Goal: Task Accomplishment & Management: Complete application form

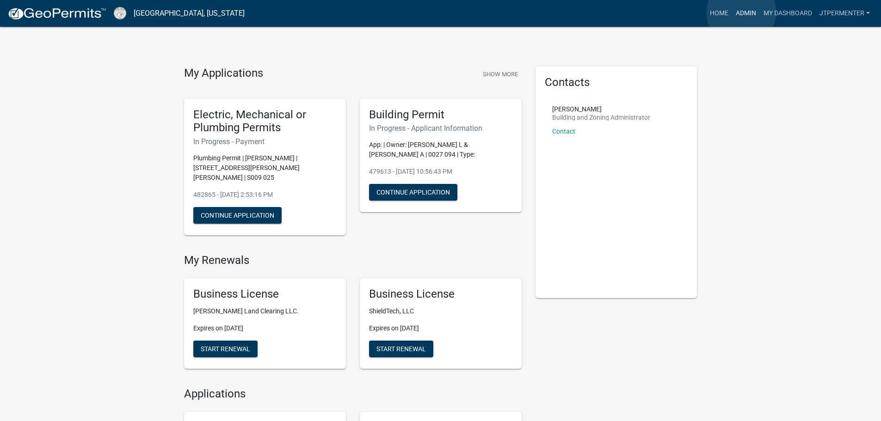
click at [741, 12] on link "Admin" at bounding box center [746, 14] width 28 height 18
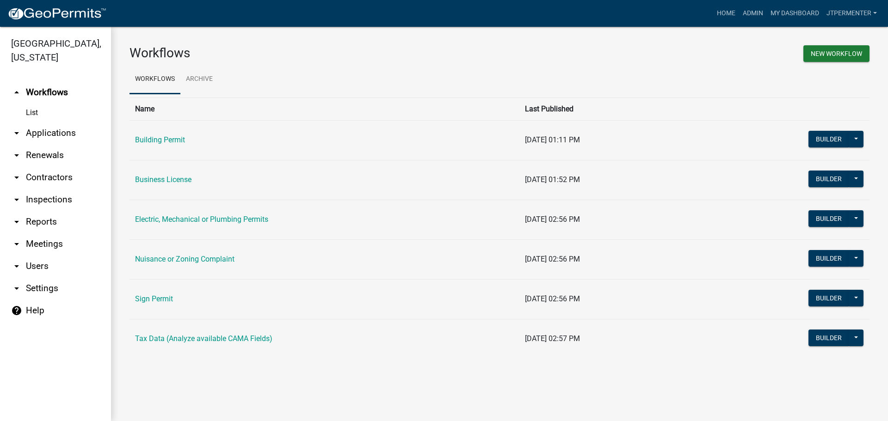
click at [166, 146] on td "Building Permit" at bounding box center [324, 140] width 390 height 40
click at [168, 141] on link "Building Permit" at bounding box center [160, 140] width 50 height 9
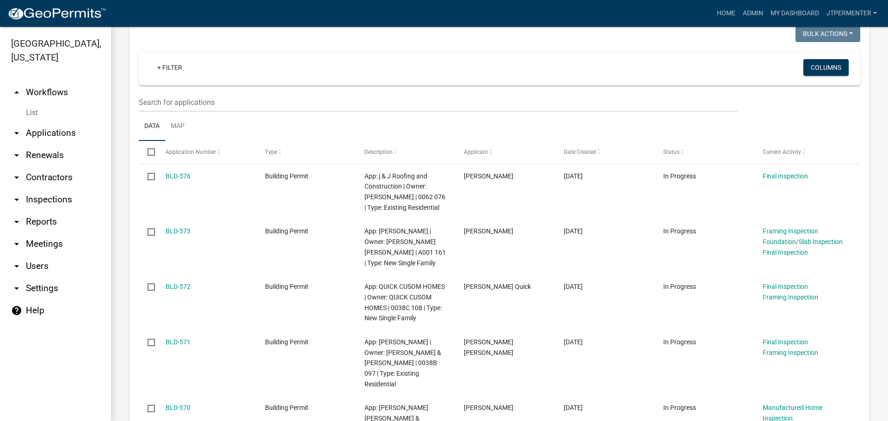
scroll to position [185, 0]
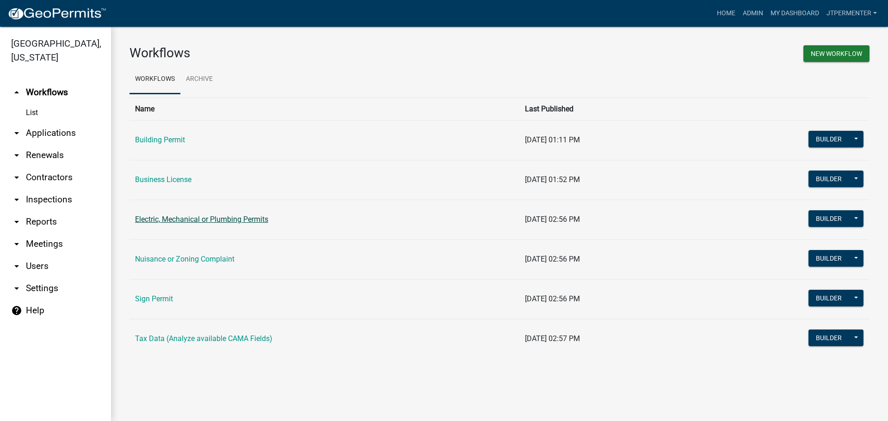
click at [160, 220] on link "Electric, Mechanical or Plumbing Permits" at bounding box center [201, 219] width 133 height 9
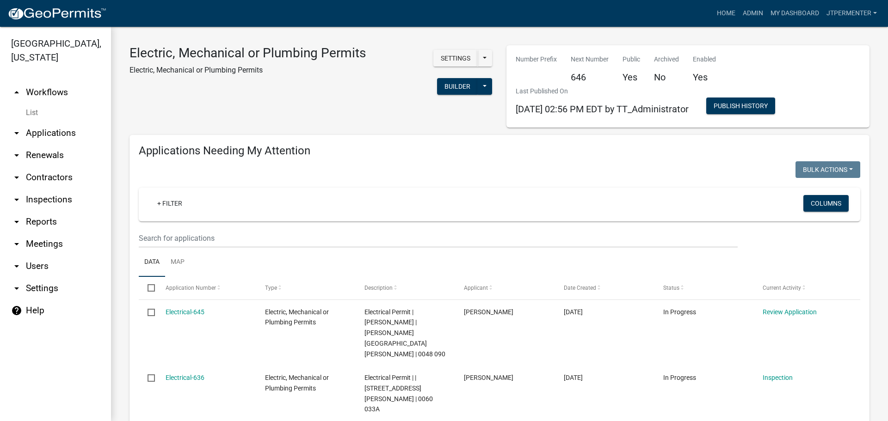
scroll to position [92, 0]
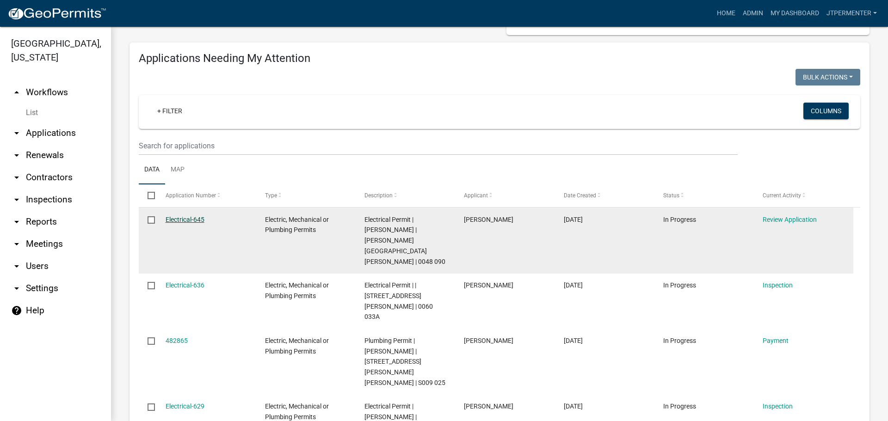
click at [184, 216] on link "Electrical-645" at bounding box center [185, 219] width 39 height 7
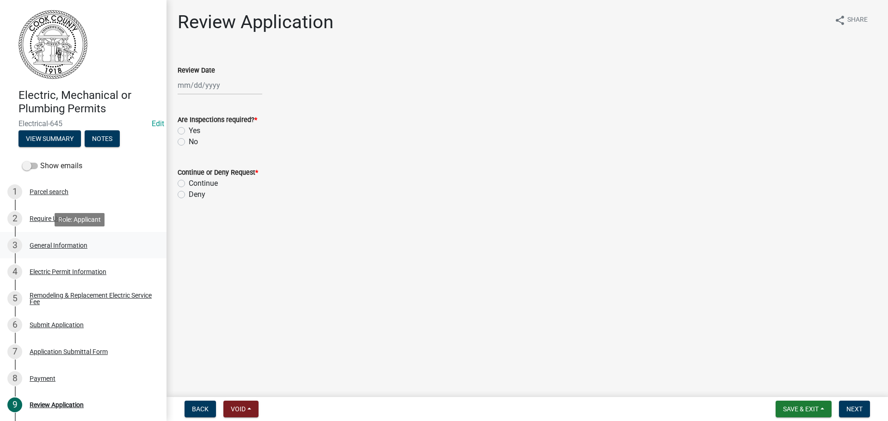
click at [60, 242] on div "General Information" at bounding box center [59, 245] width 58 height 6
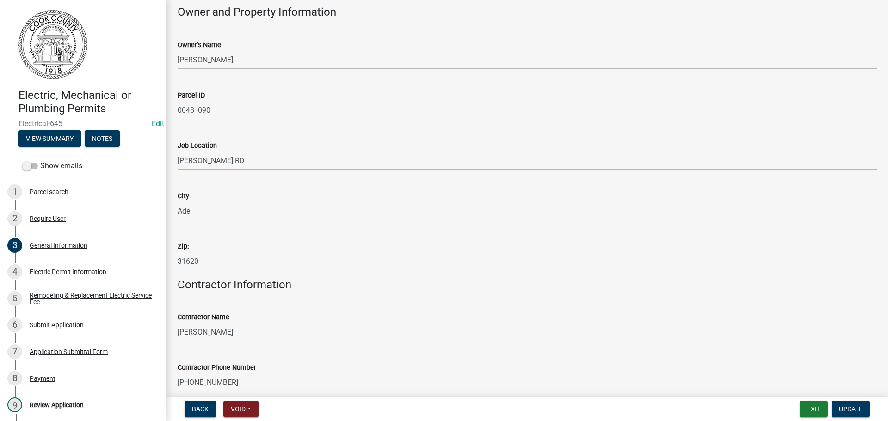
scroll to position [416, 0]
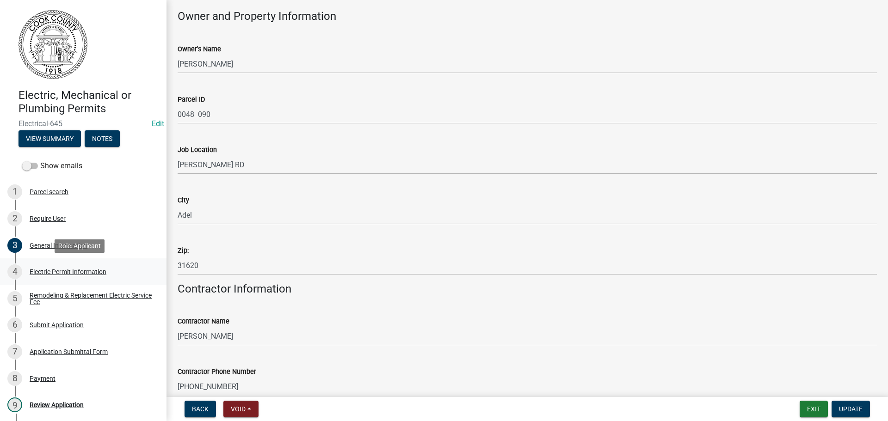
click at [84, 269] on div "Electric Permit Information" at bounding box center [68, 272] width 77 height 6
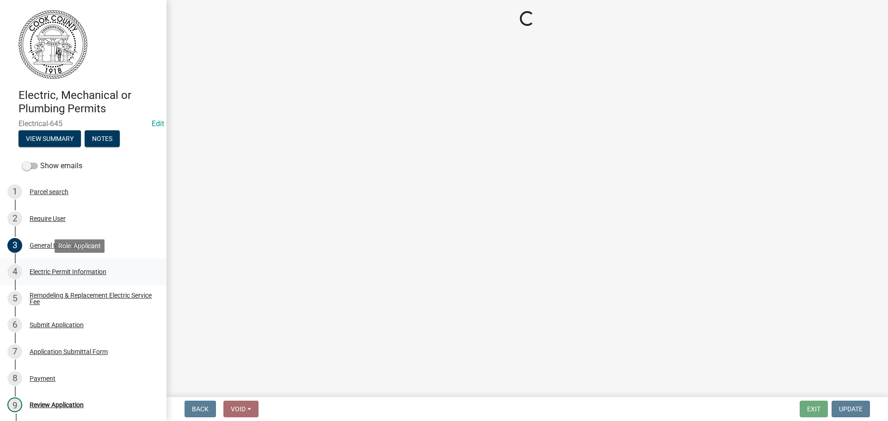
scroll to position [0, 0]
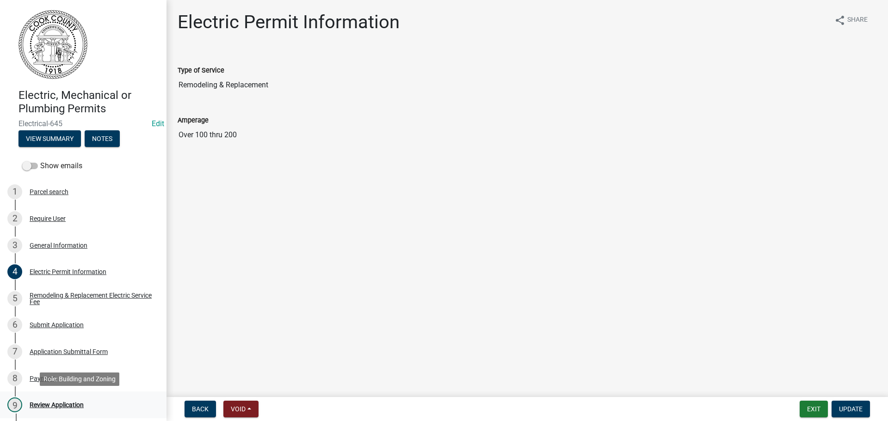
click at [41, 405] on div "Review Application" at bounding box center [57, 405] width 54 height 6
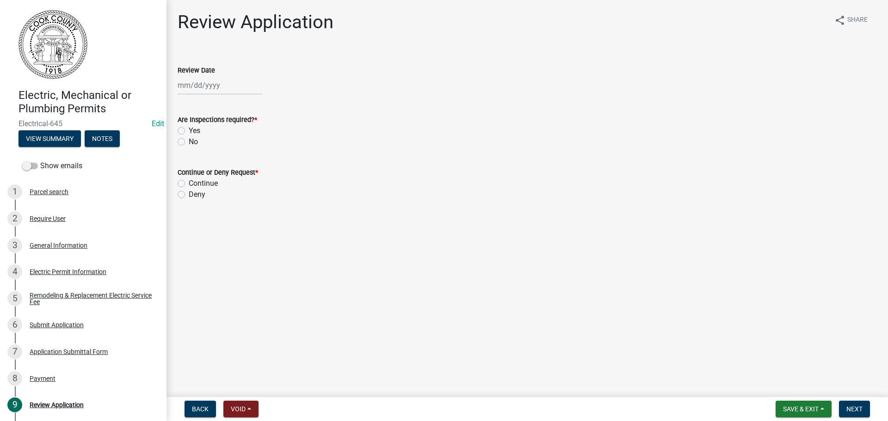
click at [212, 89] on div at bounding box center [220, 85] width 85 height 19
select select "10"
select select "2025"
click at [206, 160] on div "14" at bounding box center [201, 164] width 15 height 15
type input "[DATE]"
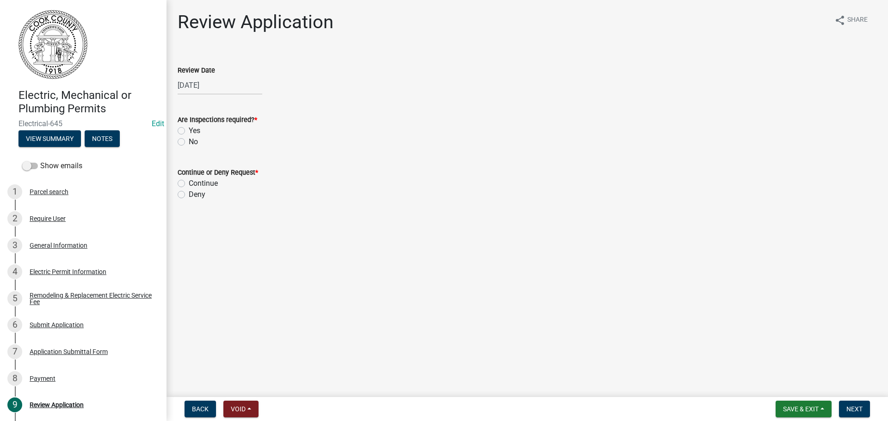
click at [189, 129] on label "Yes" at bounding box center [195, 130] width 12 height 11
click at [189, 129] on input "Yes" at bounding box center [192, 128] width 6 height 6
radio input "true"
click at [189, 185] on label "Continue" at bounding box center [203, 183] width 29 height 11
click at [189, 184] on input "Continue" at bounding box center [192, 181] width 6 height 6
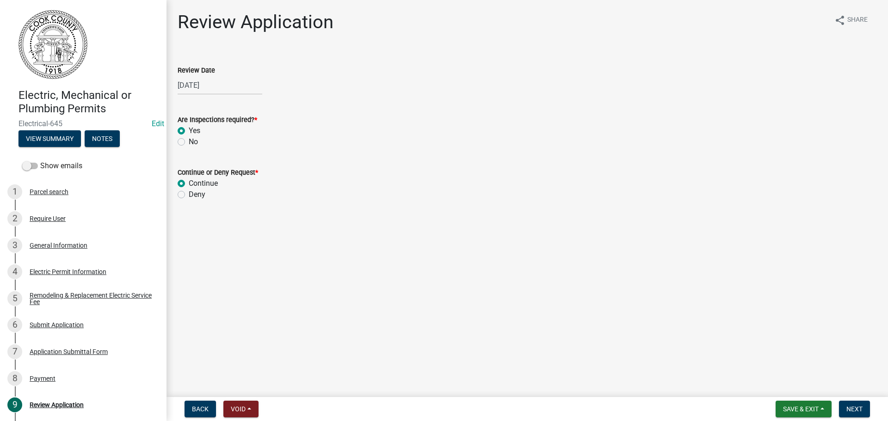
radio input "true"
click at [863, 403] on button "Next" at bounding box center [854, 409] width 31 height 17
